Goal: Find specific page/section: Find specific page/section

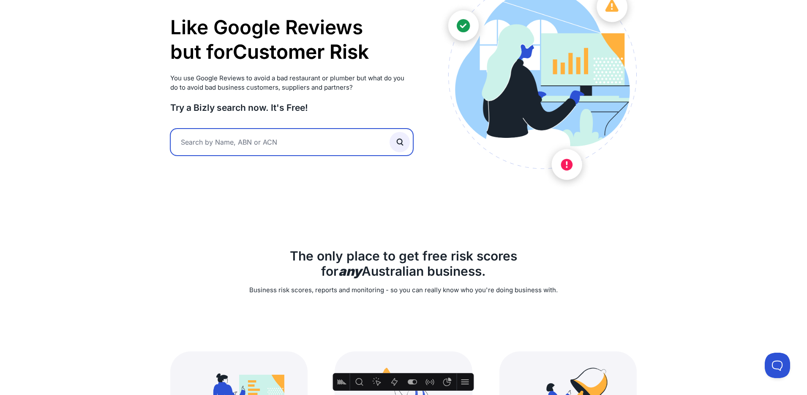
click at [223, 141] on input "text" at bounding box center [291, 141] width 243 height 27
type input "[PERSON_NAME]"
click at [389, 132] on button "submit" at bounding box center [399, 142] width 20 height 20
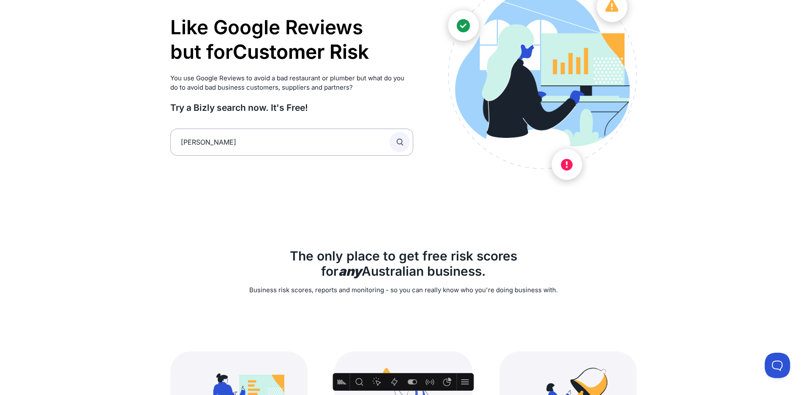
click at [403, 140] on icon "submit" at bounding box center [399, 141] width 9 height 9
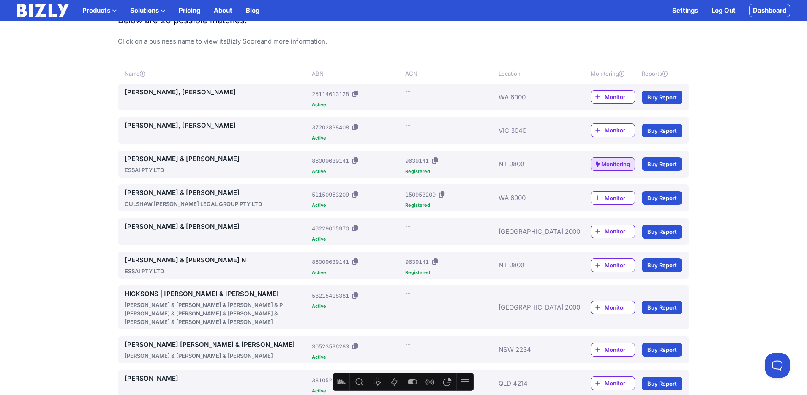
click at [142, 94] on link "[PERSON_NAME], [PERSON_NAME]" at bounding box center [217, 92] width 184 height 10
